Goal: Transaction & Acquisition: Purchase product/service

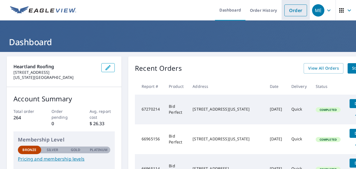
click at [294, 11] on link "Order" at bounding box center [296, 10] width 23 height 12
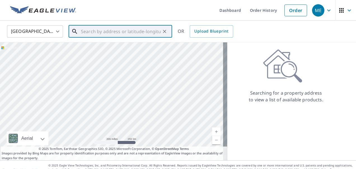
click at [108, 30] on input "text" at bounding box center [121, 32] width 80 height 16
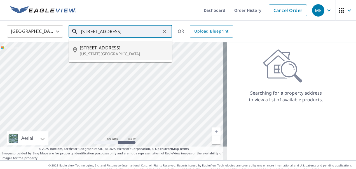
click at [95, 50] on span "[STREET_ADDRESS]" at bounding box center [124, 47] width 88 height 7
type input "[STREET_ADDRESS][US_STATE]"
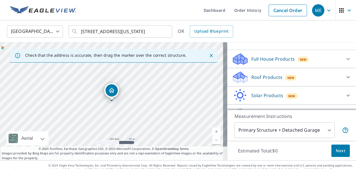
scroll to position [52, 0]
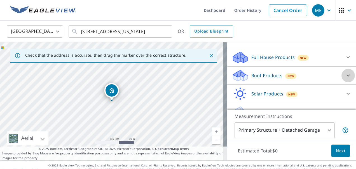
click at [345, 75] on icon at bounding box center [348, 75] width 7 height 7
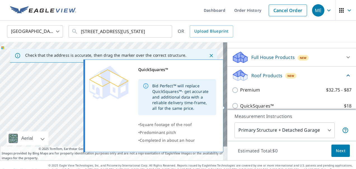
click at [232, 104] on input "QuickSquares™ $18" at bounding box center [236, 105] width 8 height 7
checkbox input "true"
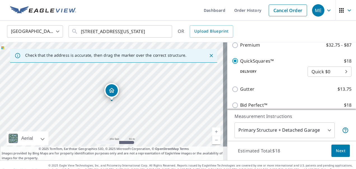
scroll to position [6, 0]
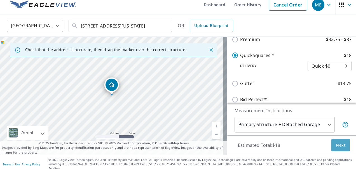
click at [336, 143] on span "Next" at bounding box center [341, 144] width 10 height 7
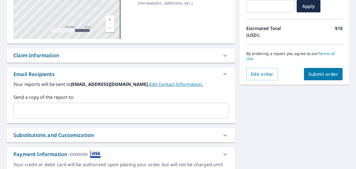
scroll to position [110, 0]
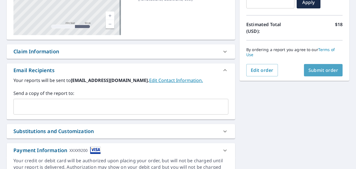
click at [322, 68] on span "Submit order" at bounding box center [324, 70] width 30 height 6
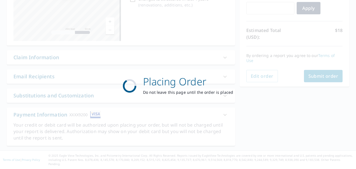
scroll to position [99, 0]
